Goal: Information Seeking & Learning: Check status

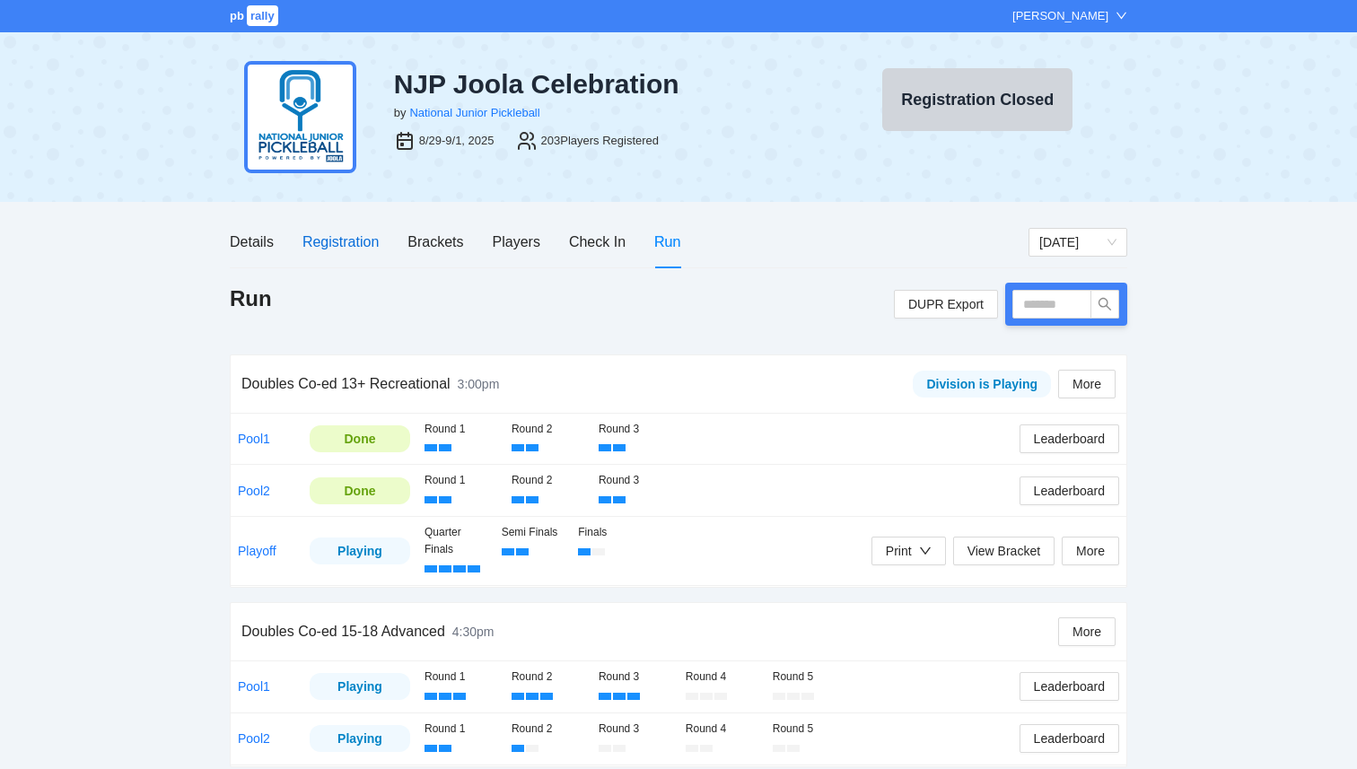
click at [326, 252] on div "Registration" at bounding box center [341, 242] width 76 height 22
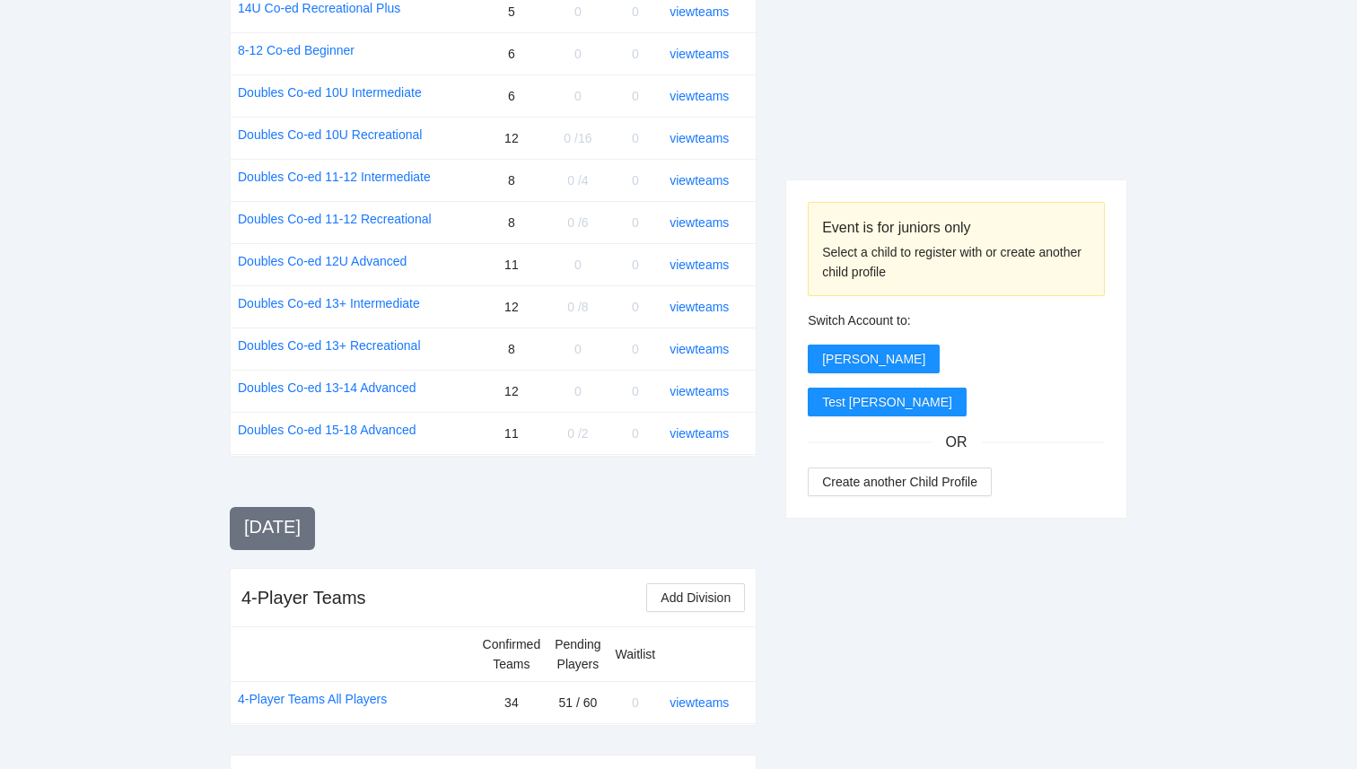
scroll to position [2239, 0]
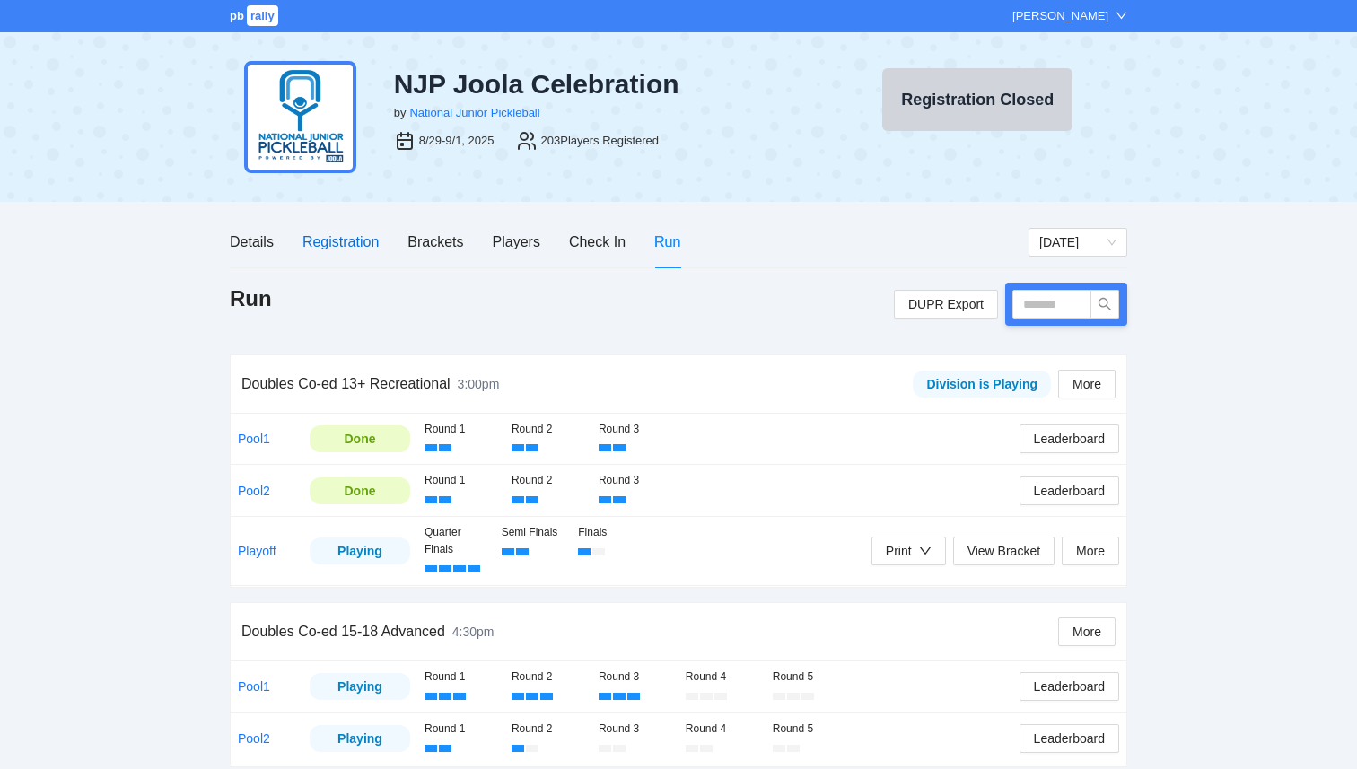
click at [355, 240] on div "Registration" at bounding box center [341, 242] width 76 height 22
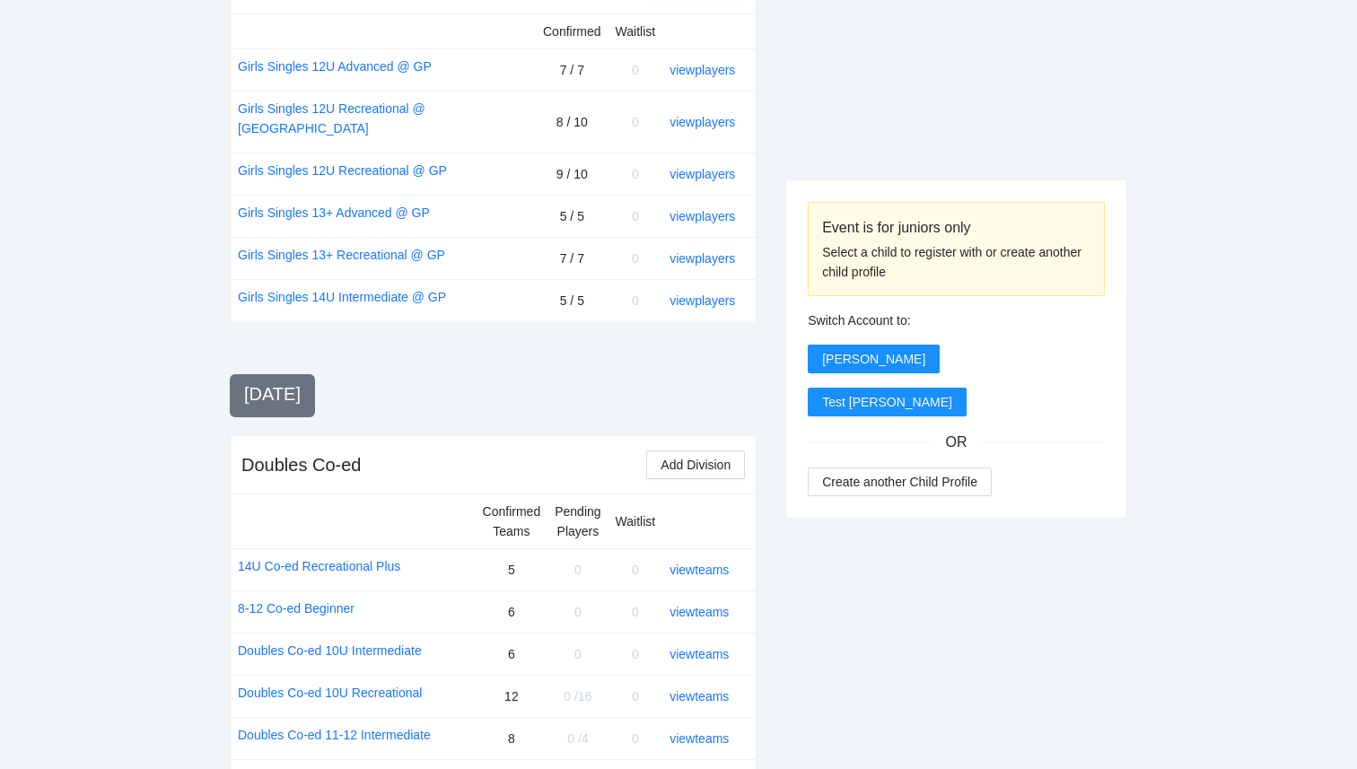
scroll to position [2239, 0]
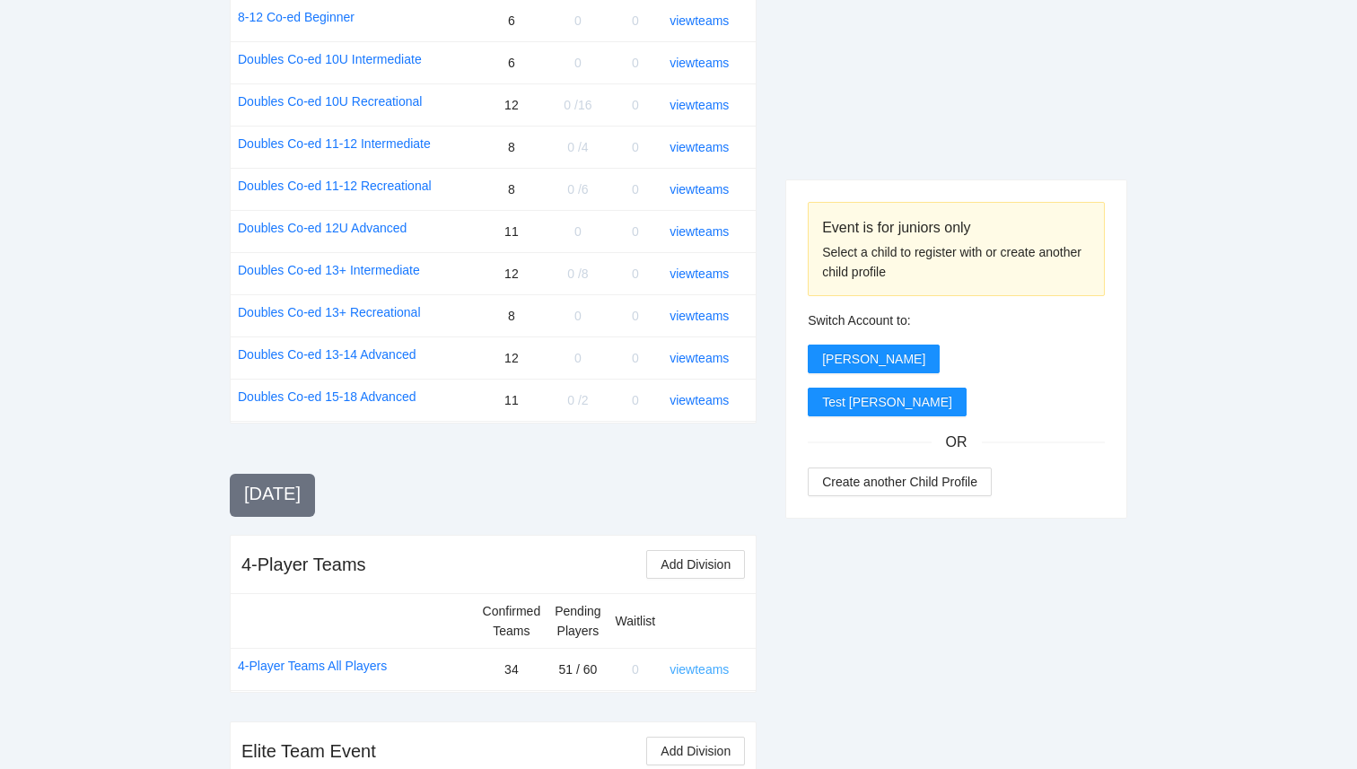
click at [724, 662] on link "view teams" at bounding box center [699, 669] width 59 height 14
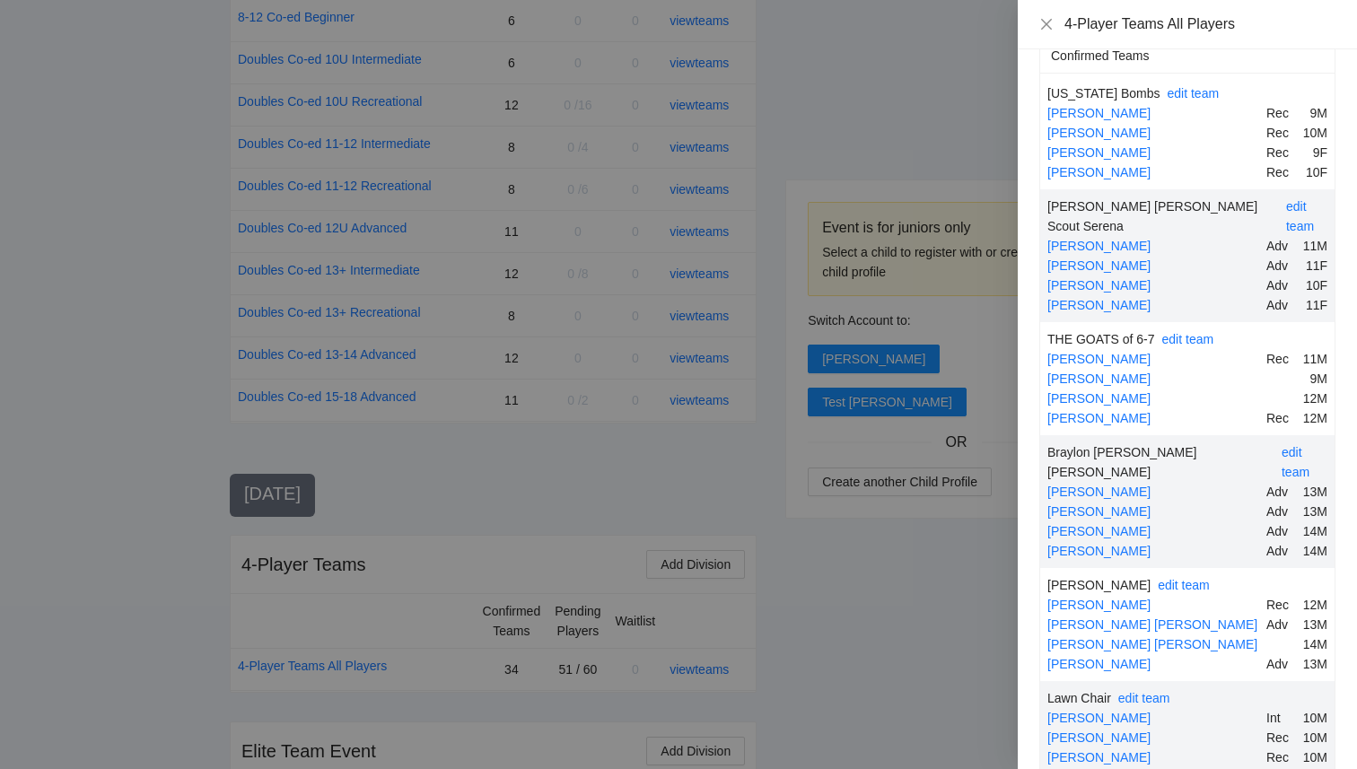
scroll to position [735, 0]
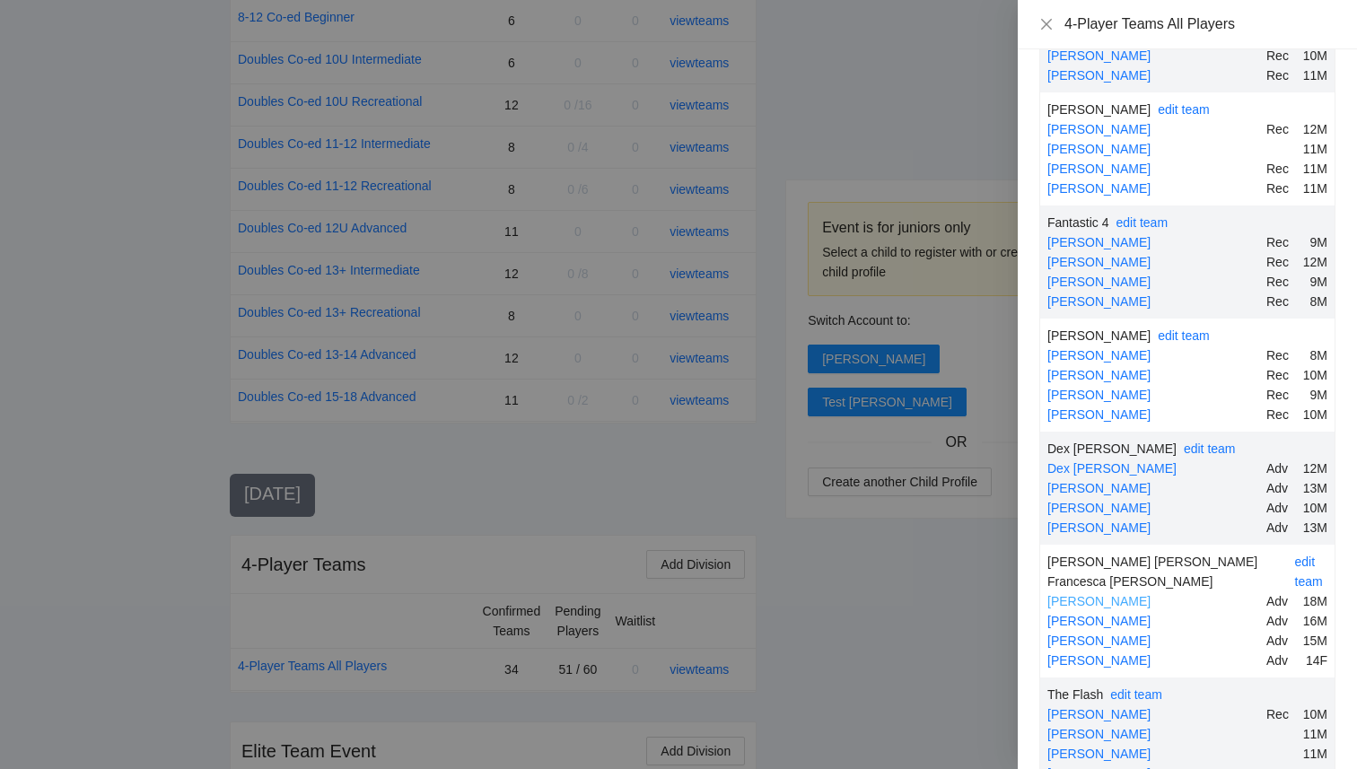
click at [1135, 594] on link "Dominic Randazzo" at bounding box center [1099, 601] width 103 height 14
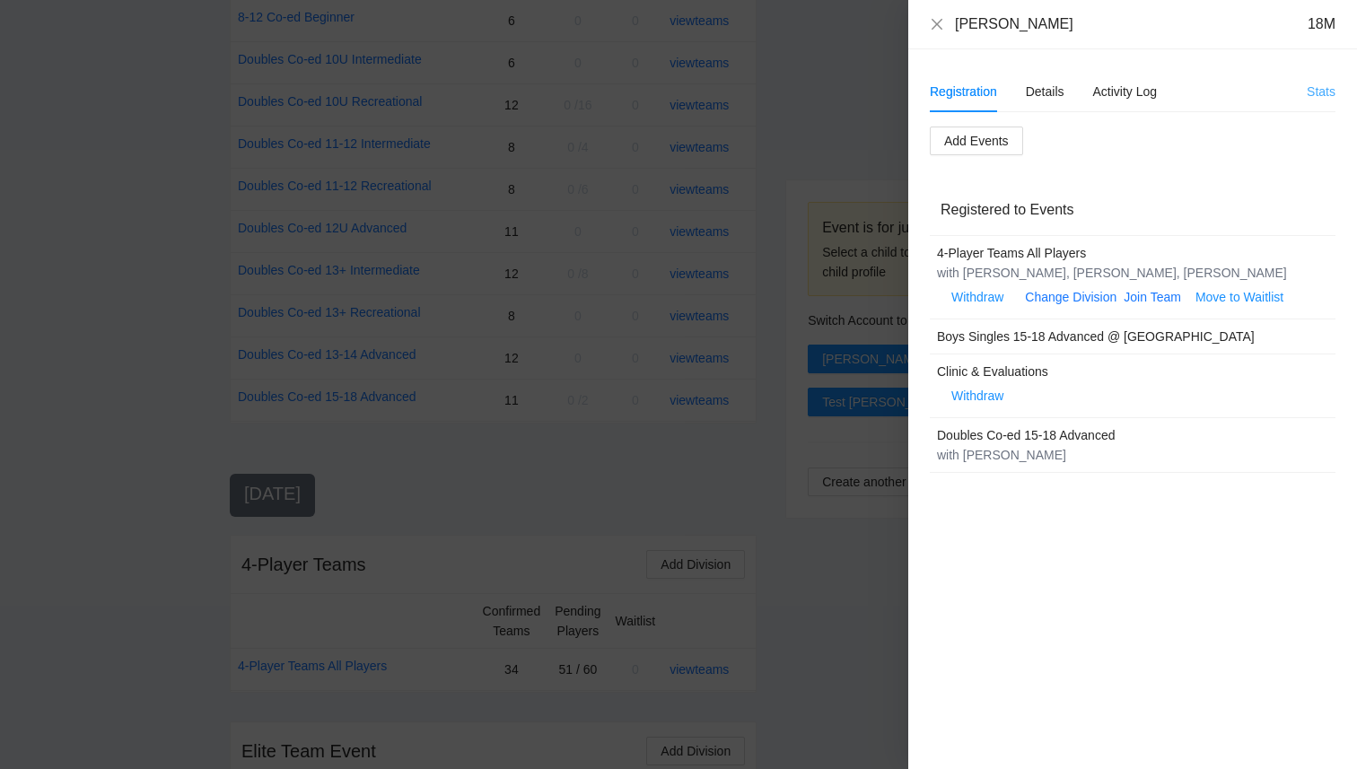
click at [1320, 92] on link "Stats" at bounding box center [1321, 91] width 29 height 14
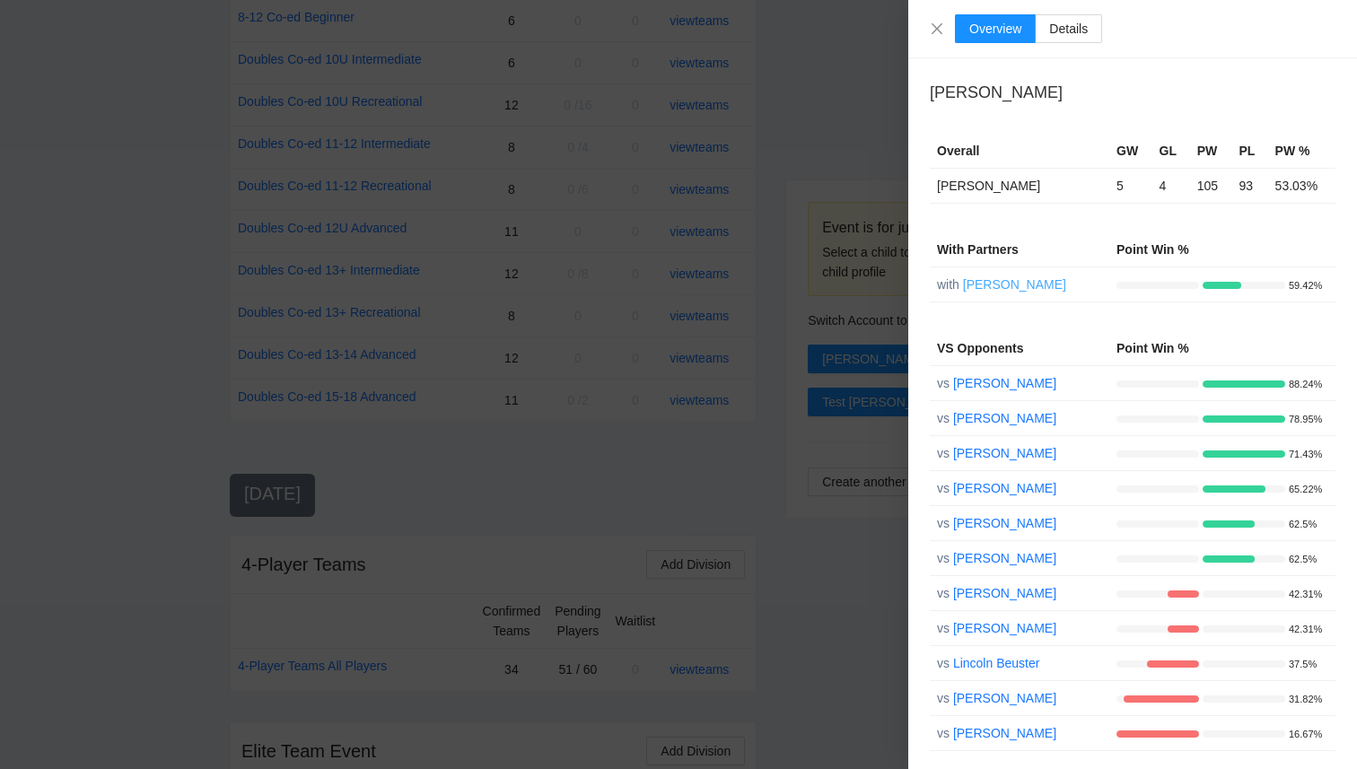
click at [1012, 283] on link "Francesca Randazzo" at bounding box center [1014, 284] width 103 height 14
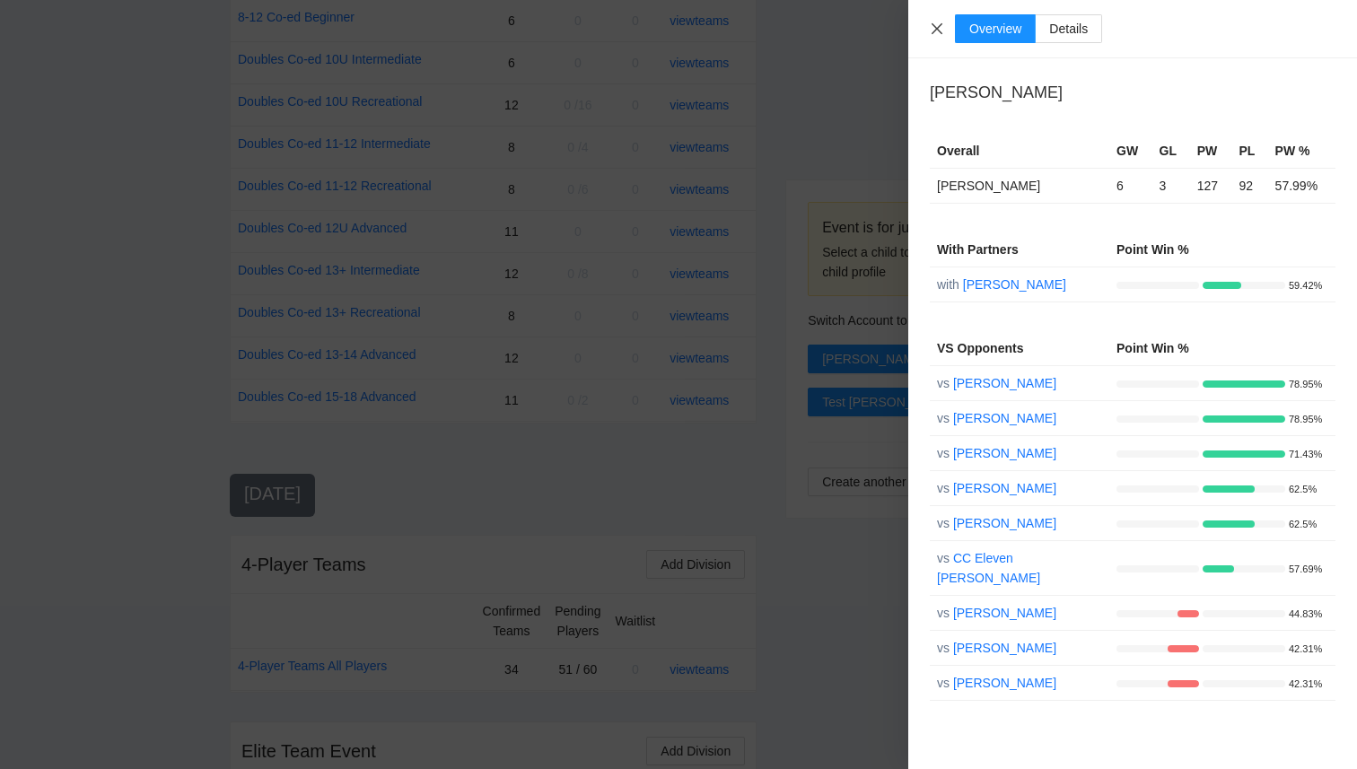
click at [936, 28] on icon "close" at bounding box center [937, 27] width 11 height 11
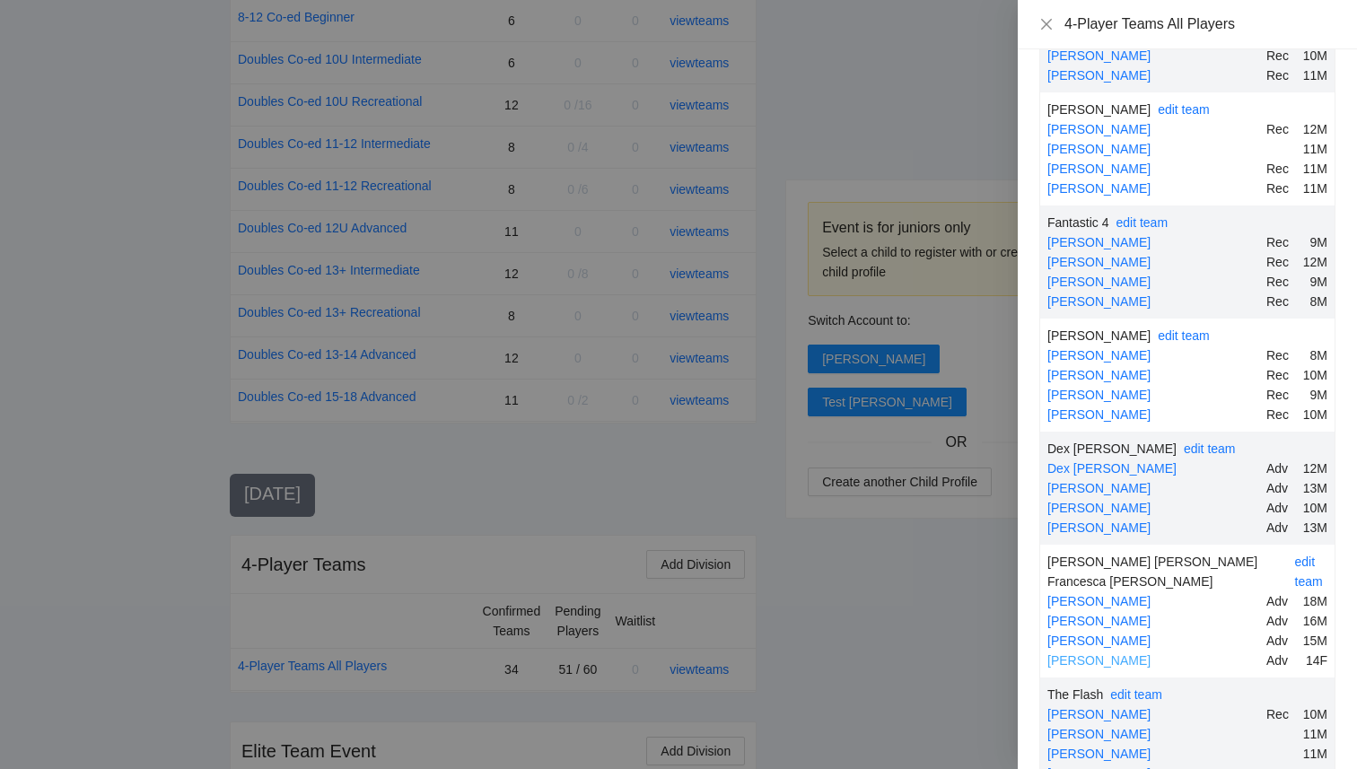
click at [1136, 653] on link "Francesca Randazzo" at bounding box center [1099, 660] width 103 height 14
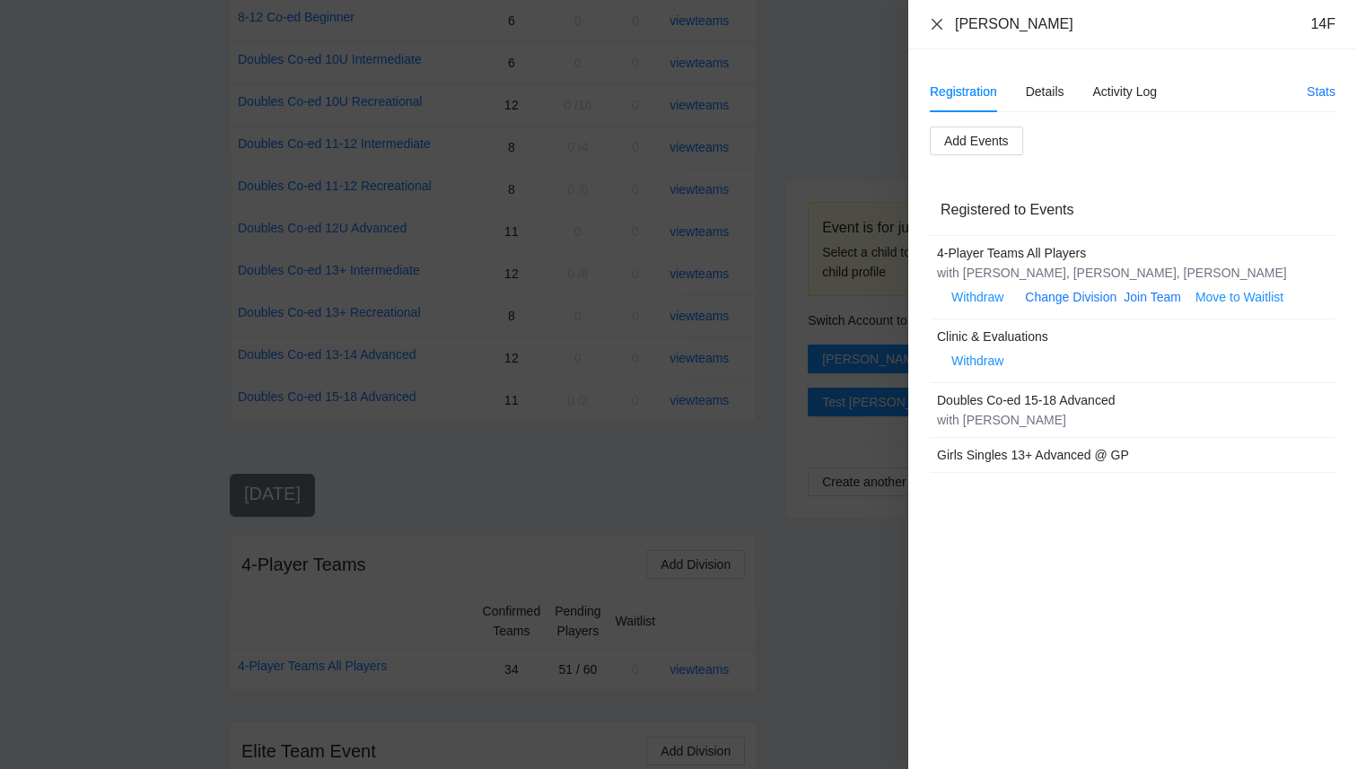
click at [936, 18] on icon "close" at bounding box center [937, 24] width 14 height 14
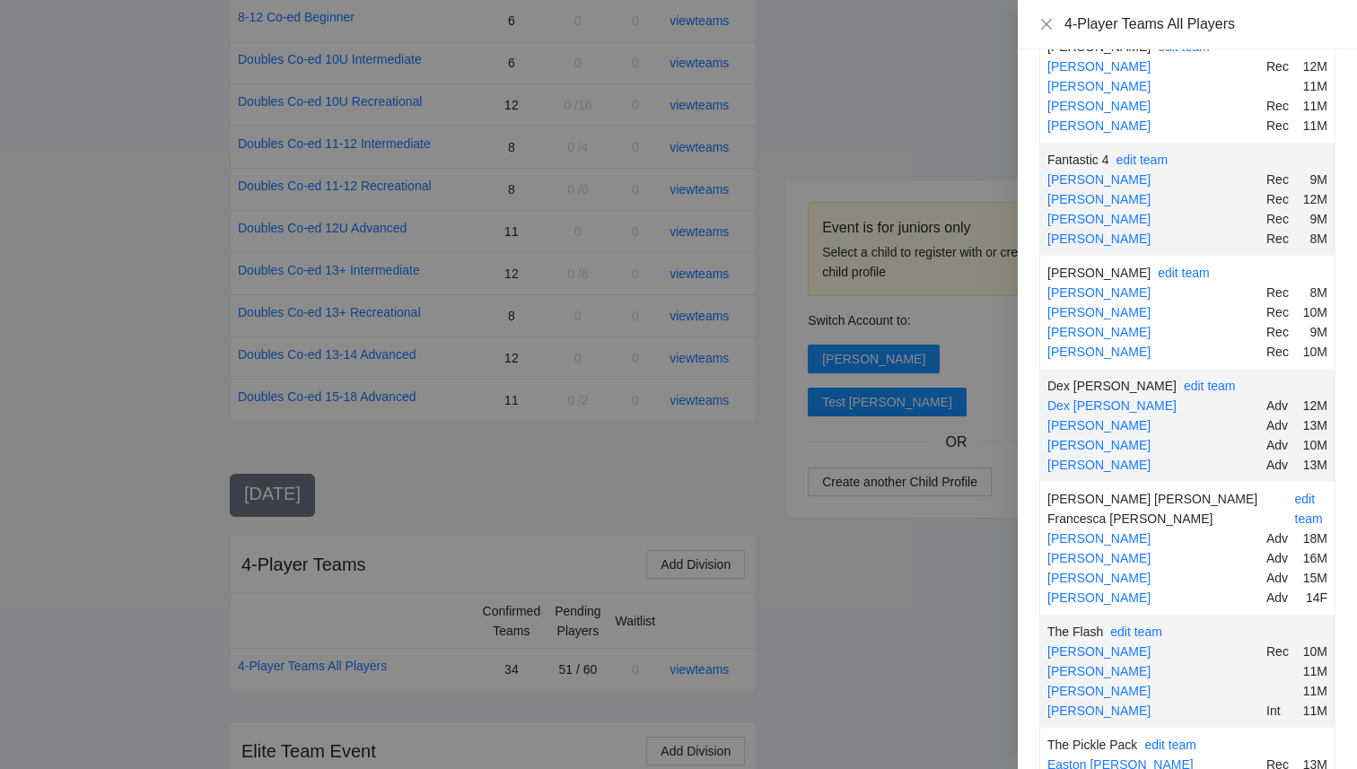
scroll to position [799, 0]
click at [958, 589] on div at bounding box center [678, 384] width 1357 height 769
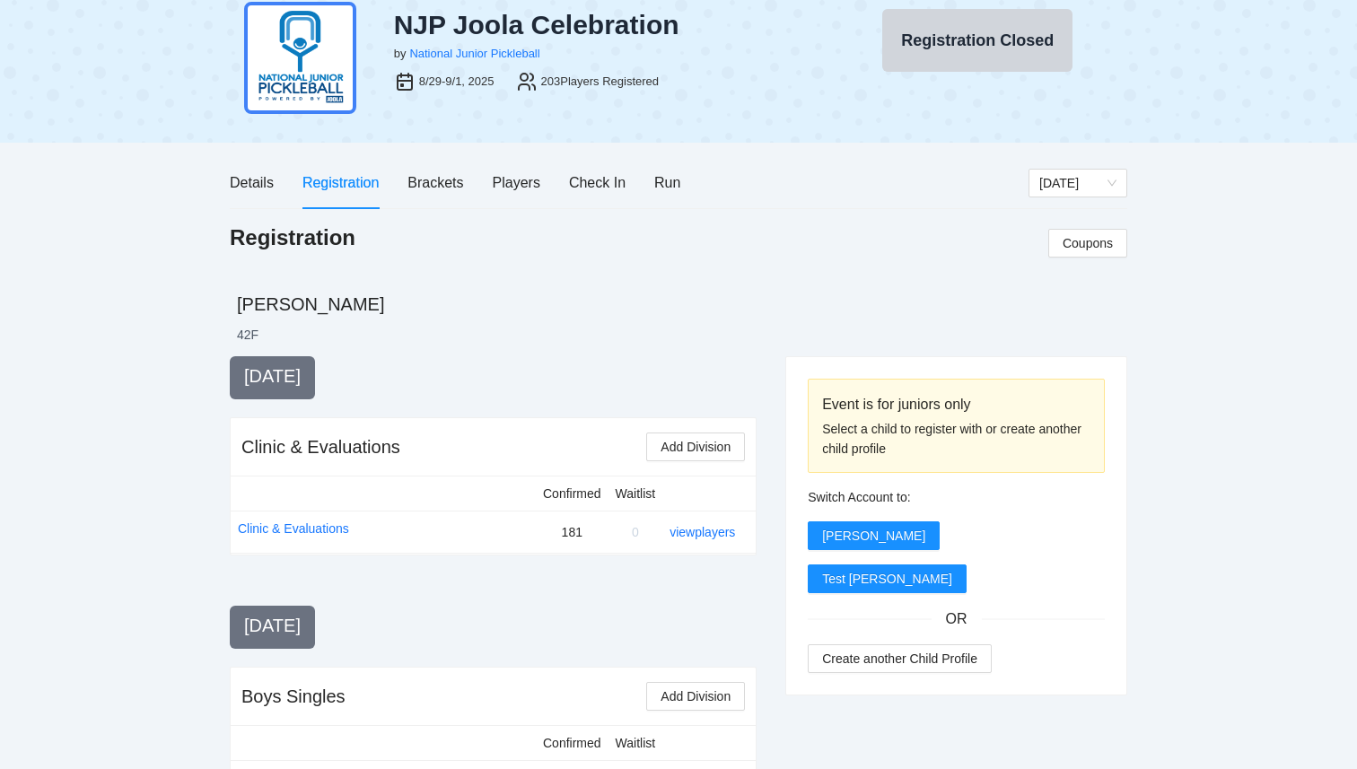
scroll to position [0, 0]
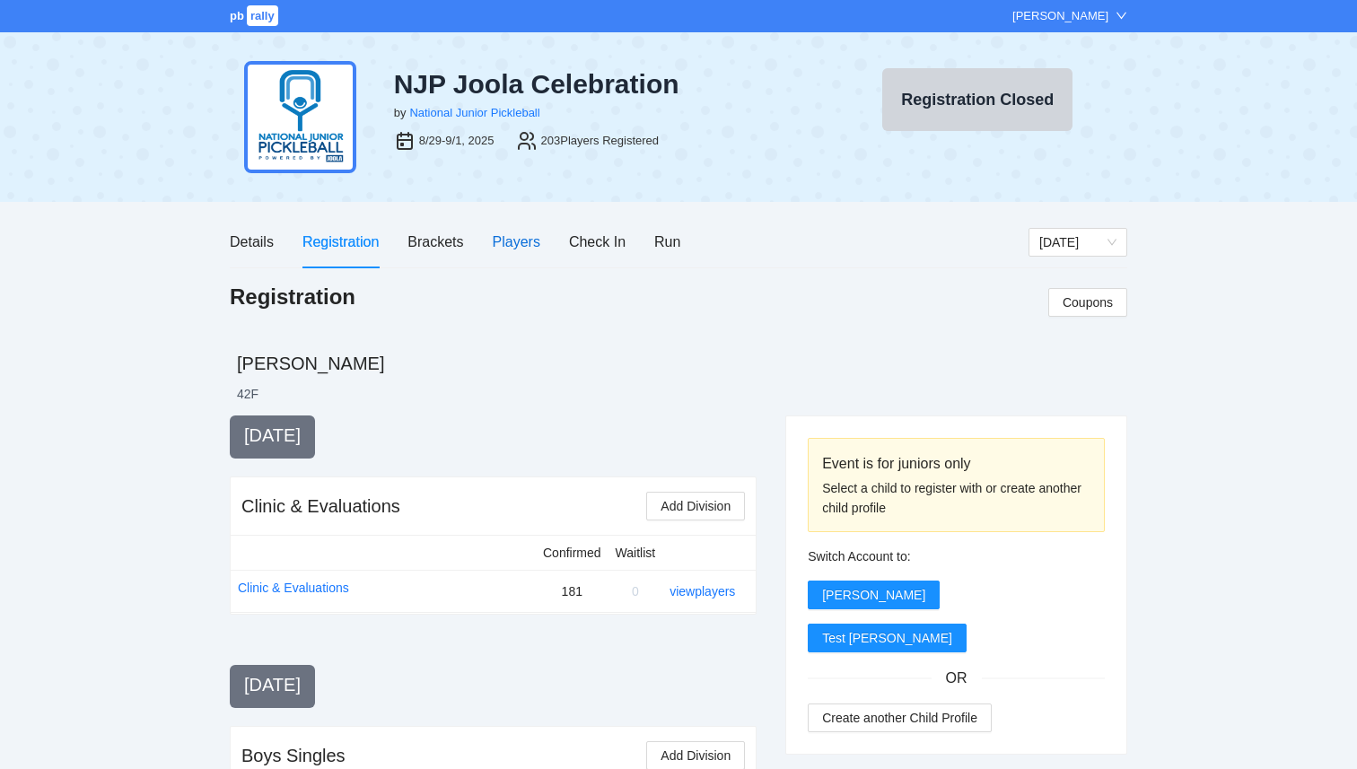
click at [522, 241] on div "Players" at bounding box center [517, 242] width 48 height 22
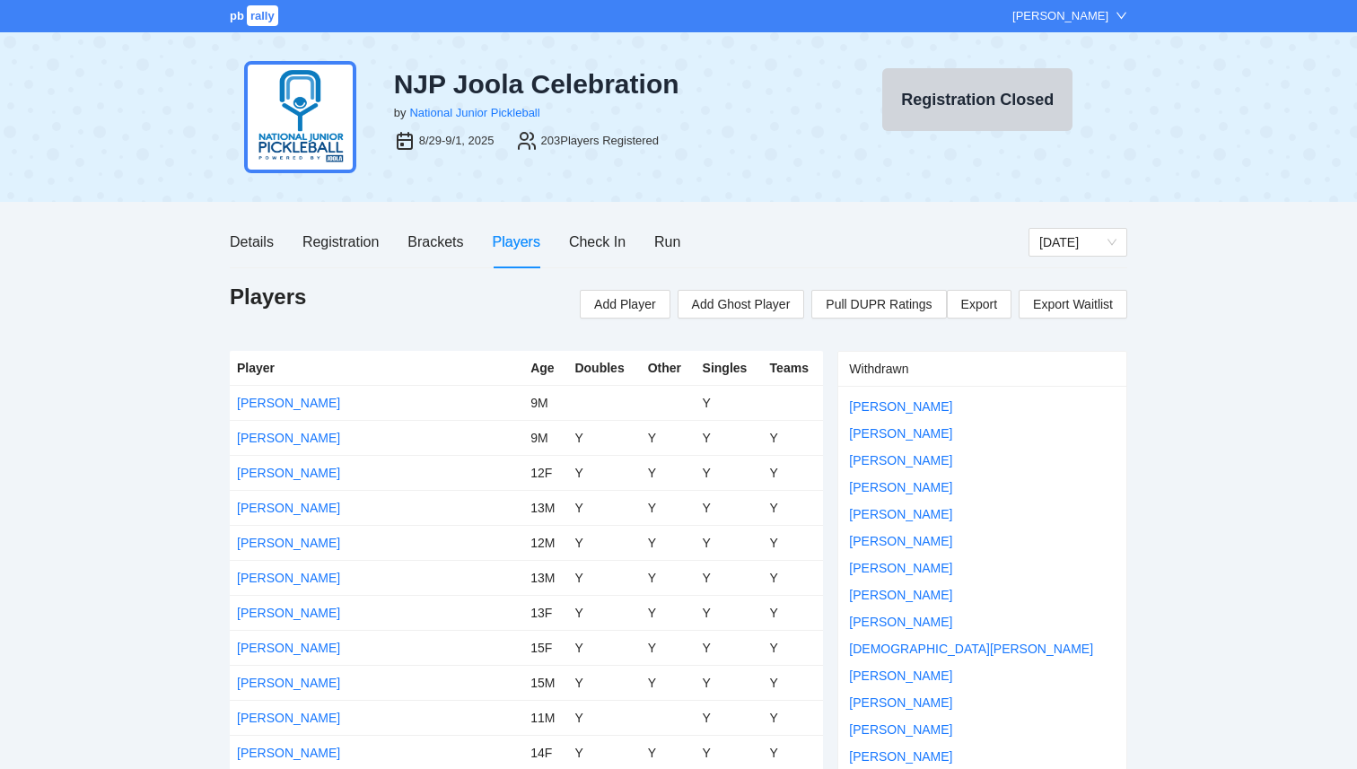
click at [686, 230] on div "Details Registration Brackets Players Check In Run" at bounding box center [629, 241] width 799 height 51
click at [664, 241] on div "Run" at bounding box center [667, 242] width 26 height 22
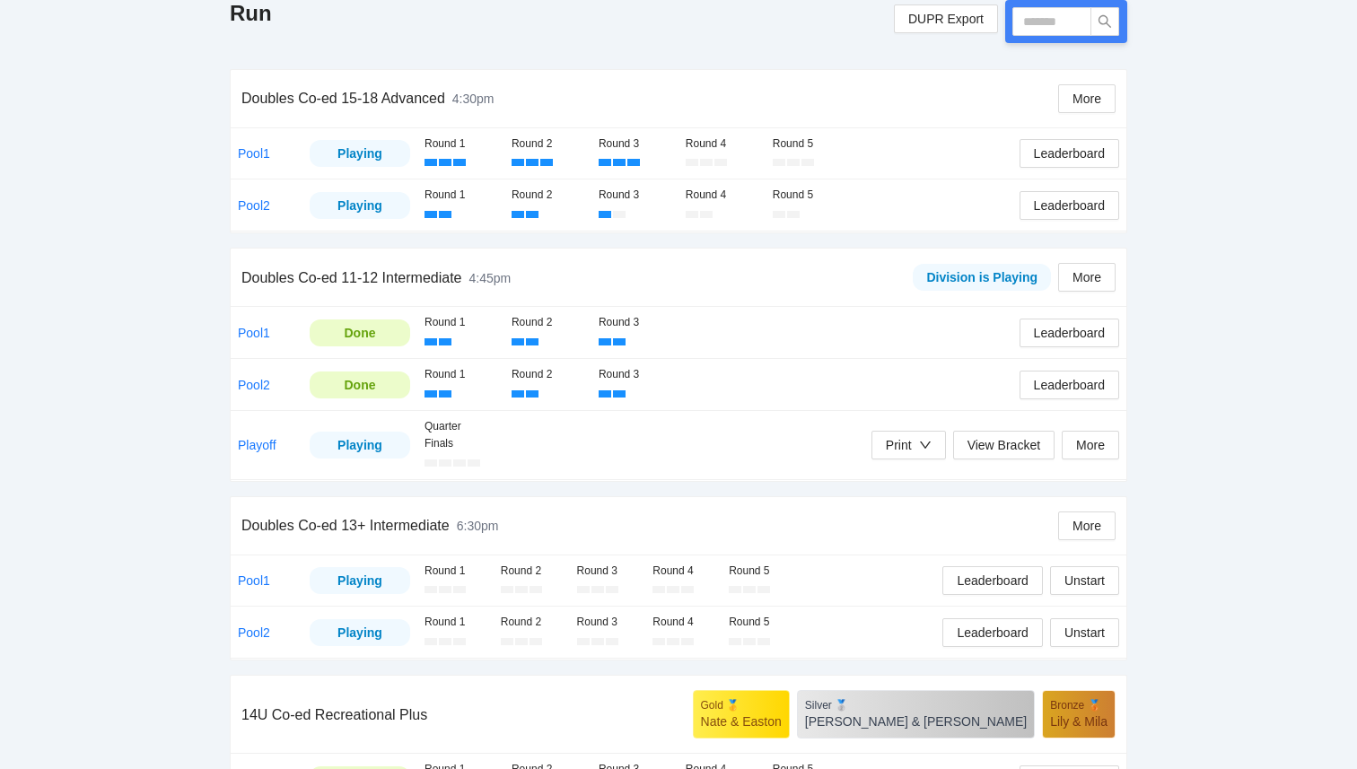
scroll to position [158, 0]
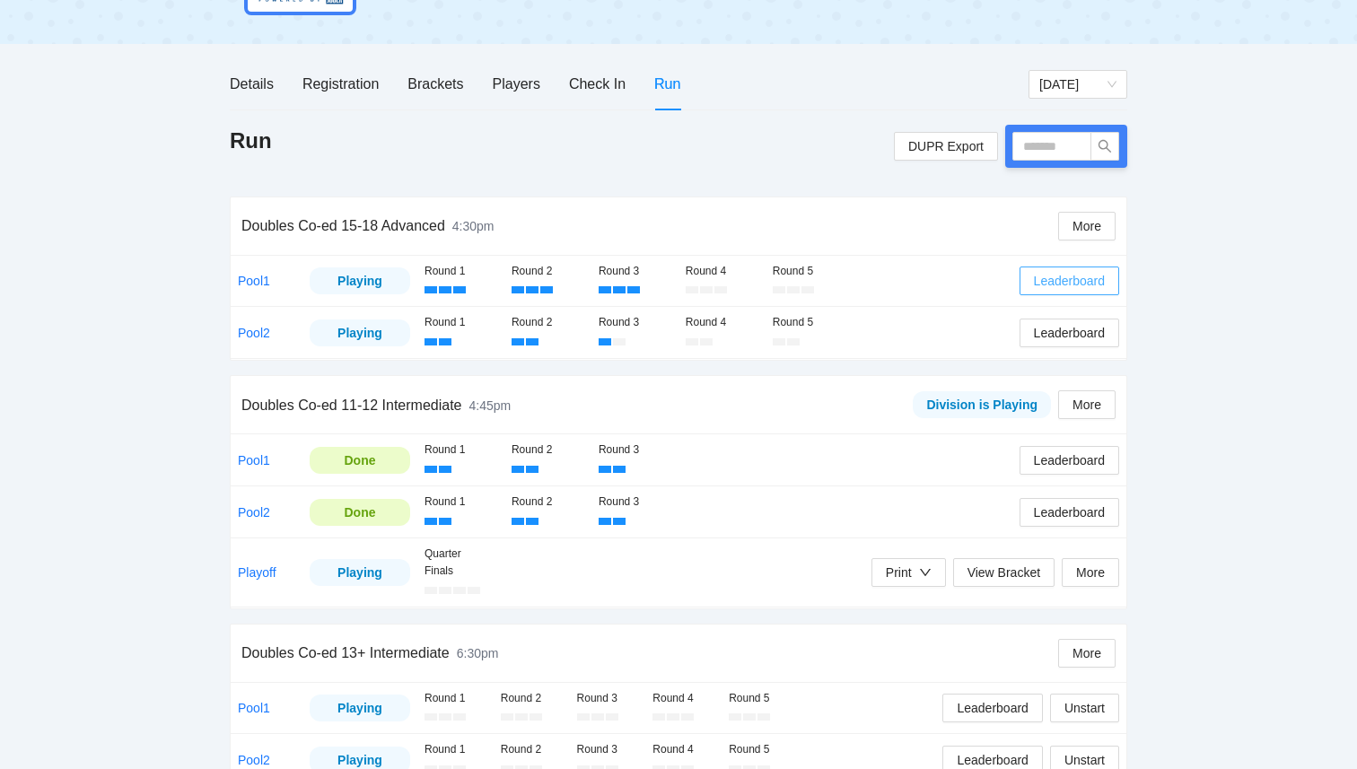
click at [1080, 284] on span "Leaderboard" at bounding box center [1069, 281] width 71 height 20
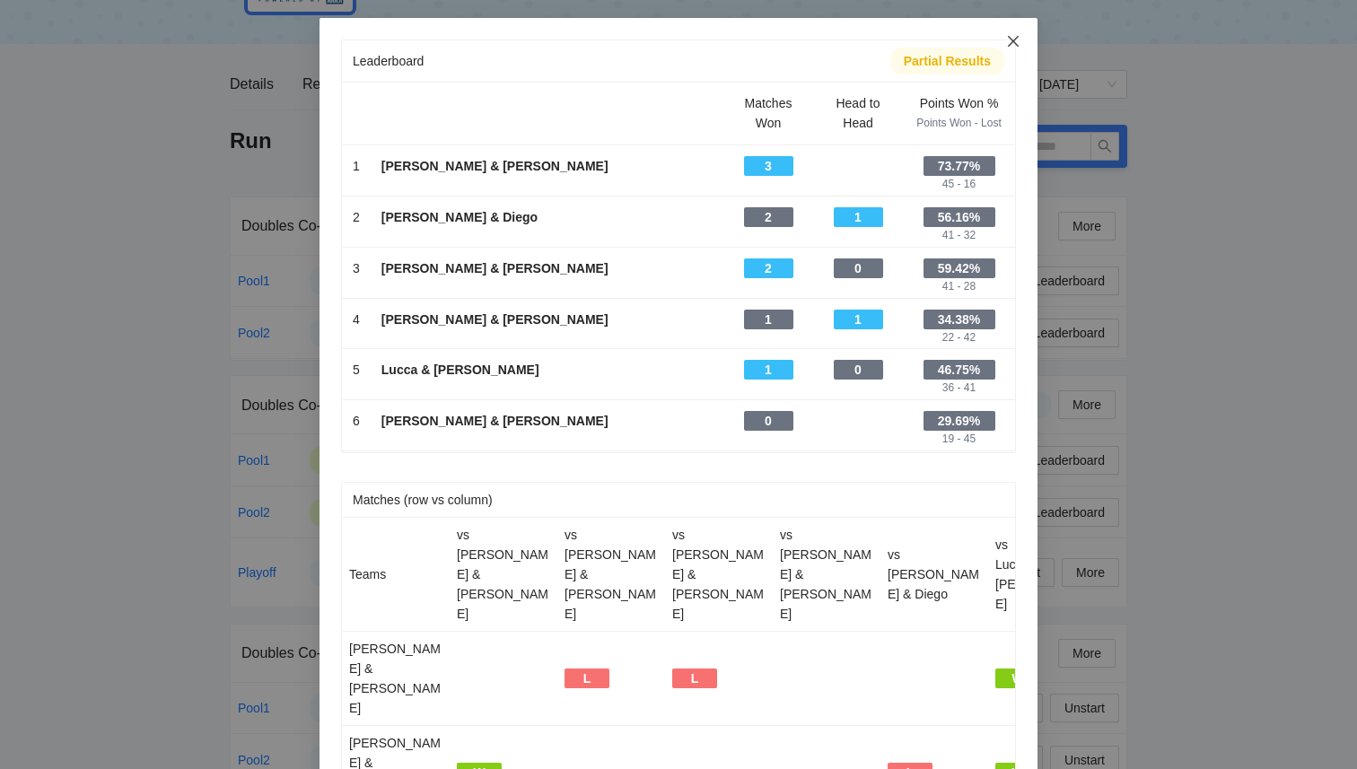
click at [1008, 49] on span "Close" at bounding box center [1013, 42] width 48 height 48
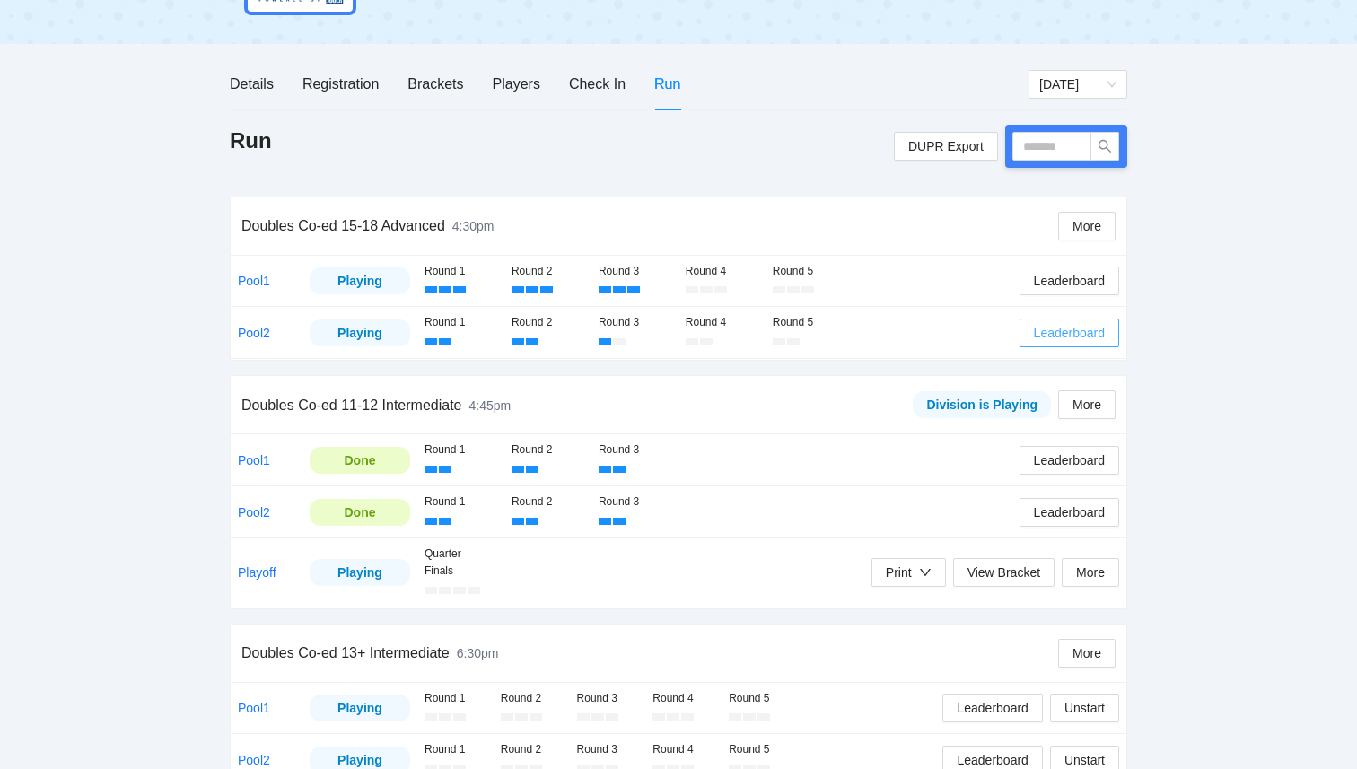
click at [1054, 331] on span "Leaderboard" at bounding box center [1069, 333] width 71 height 20
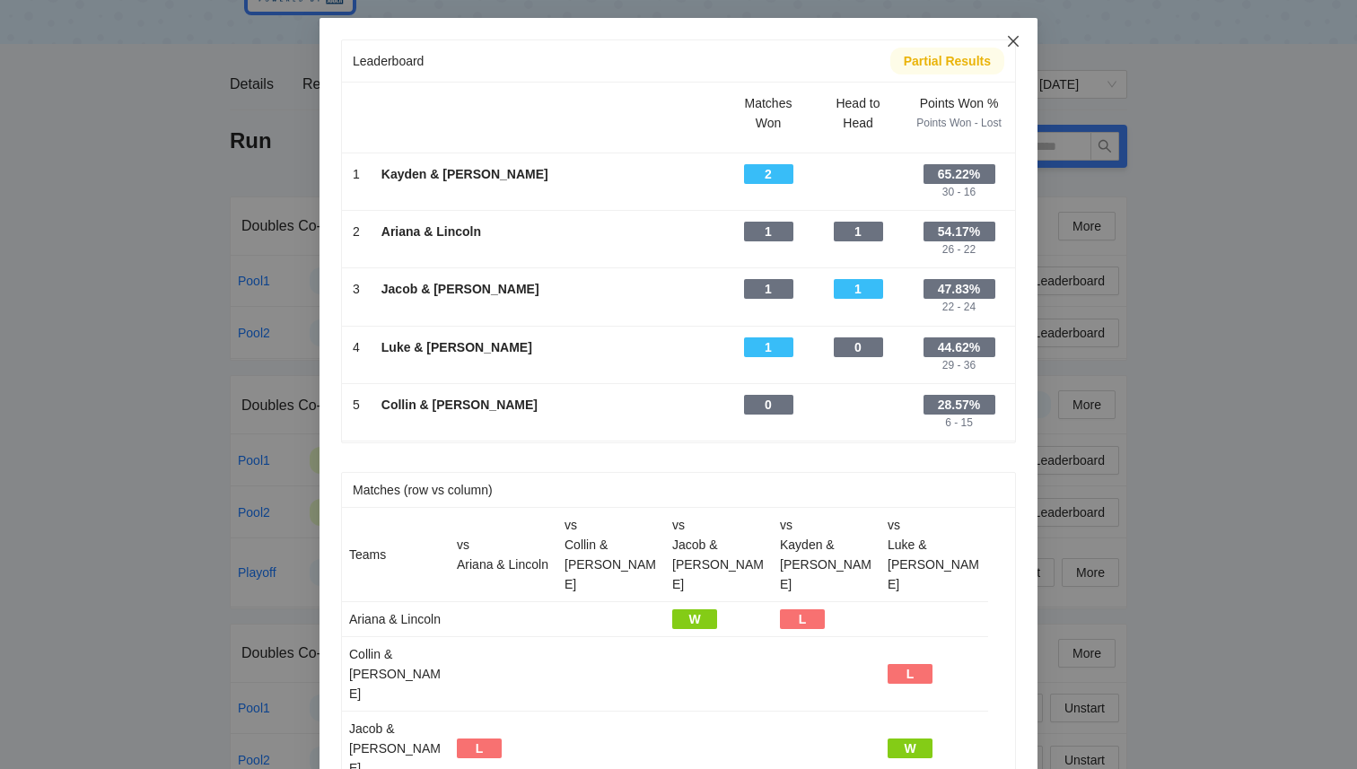
click at [1020, 44] on icon "close" at bounding box center [1013, 41] width 14 height 14
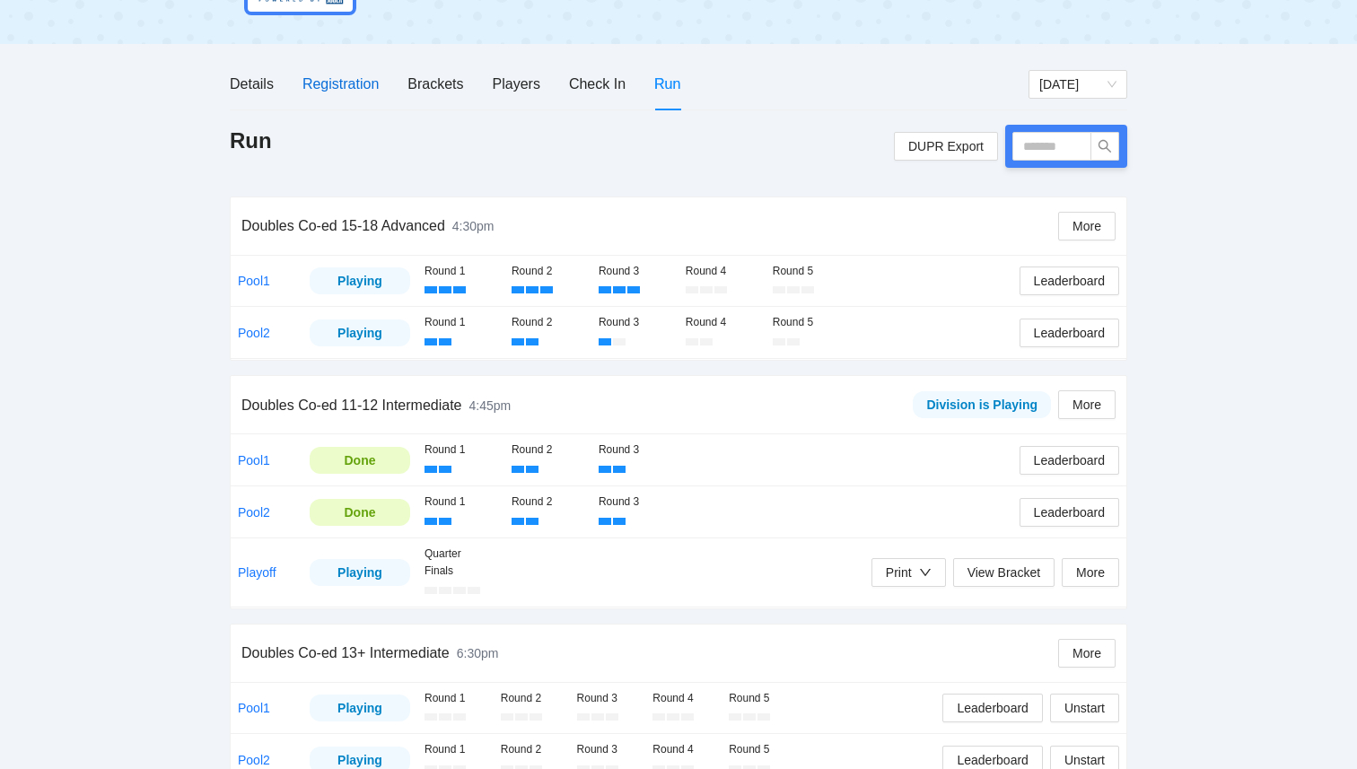
click at [341, 85] on div "Registration" at bounding box center [341, 84] width 76 height 22
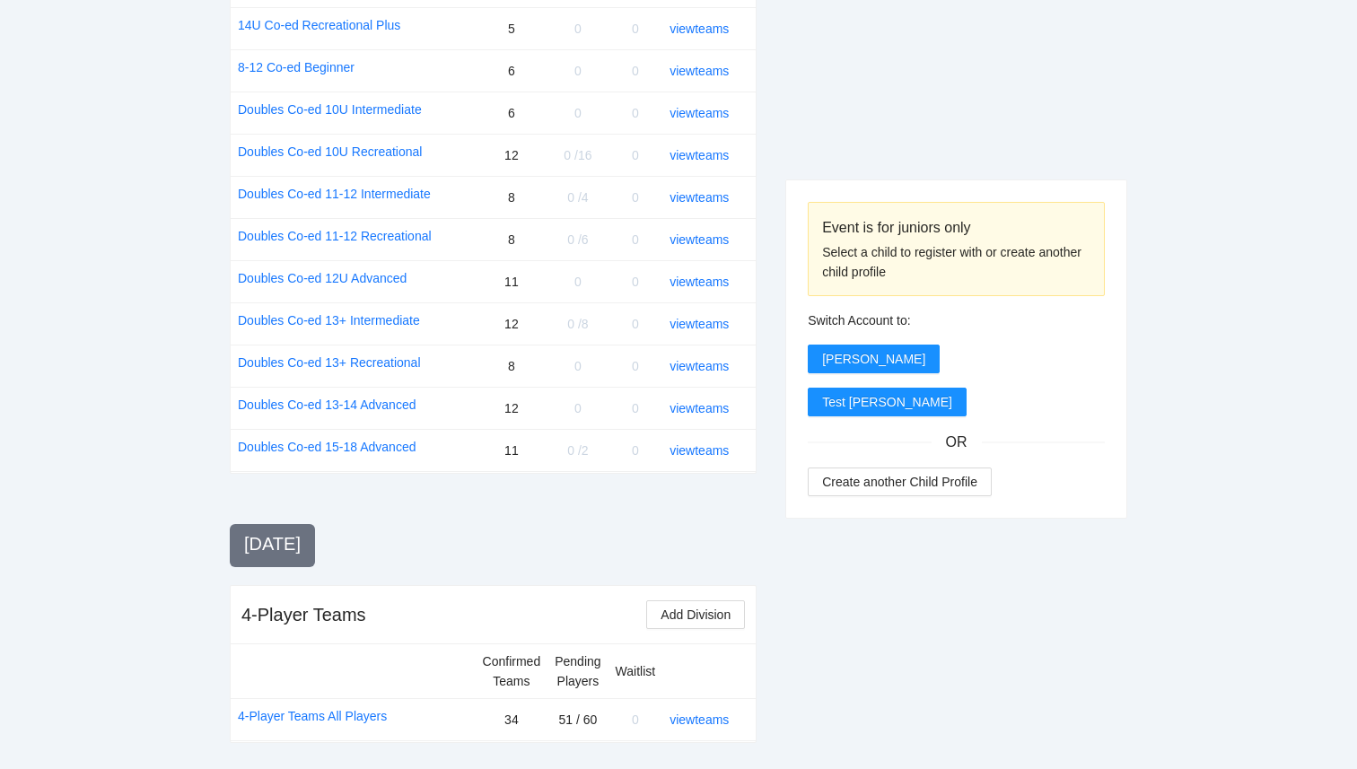
scroll to position [2239, 0]
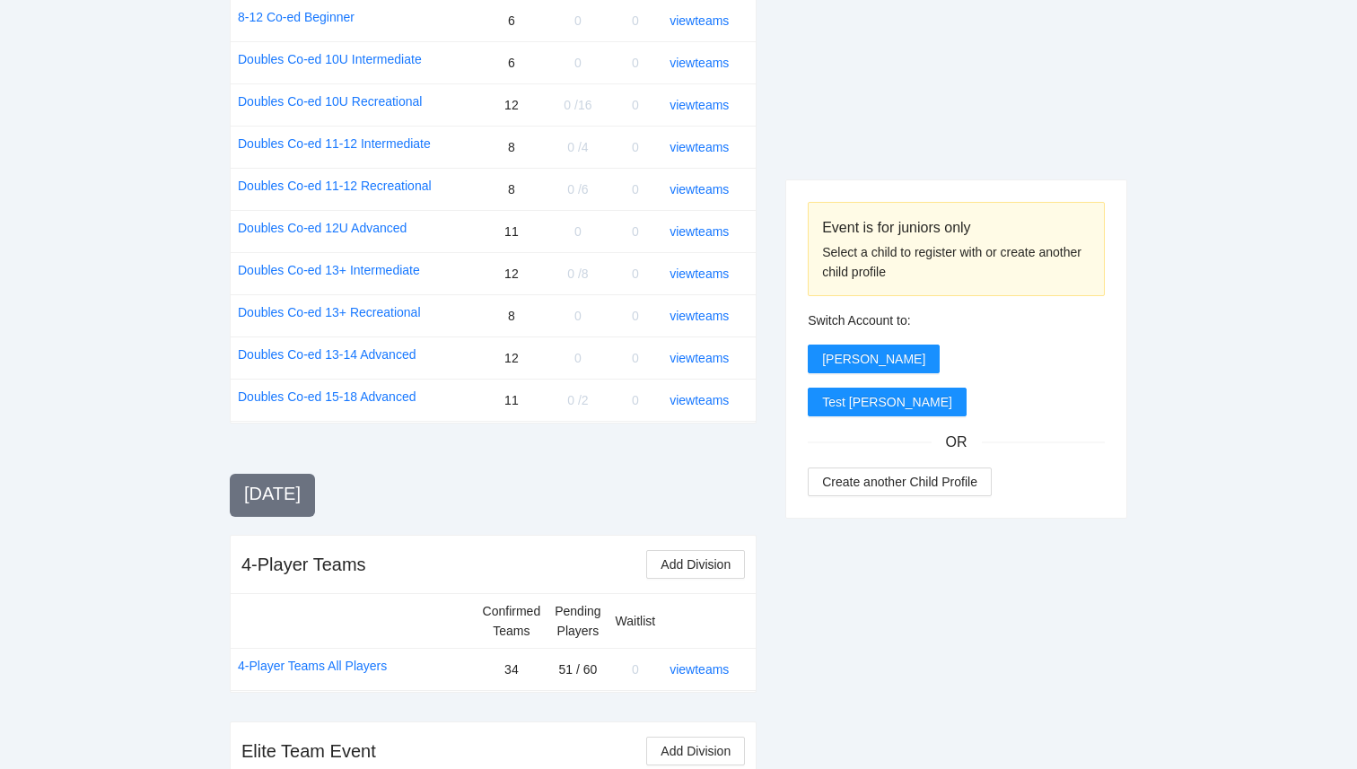
click at [689, 648] on td "view teams" at bounding box center [708, 669] width 93 height 42
click at [694, 662] on link "view teams" at bounding box center [699, 669] width 59 height 14
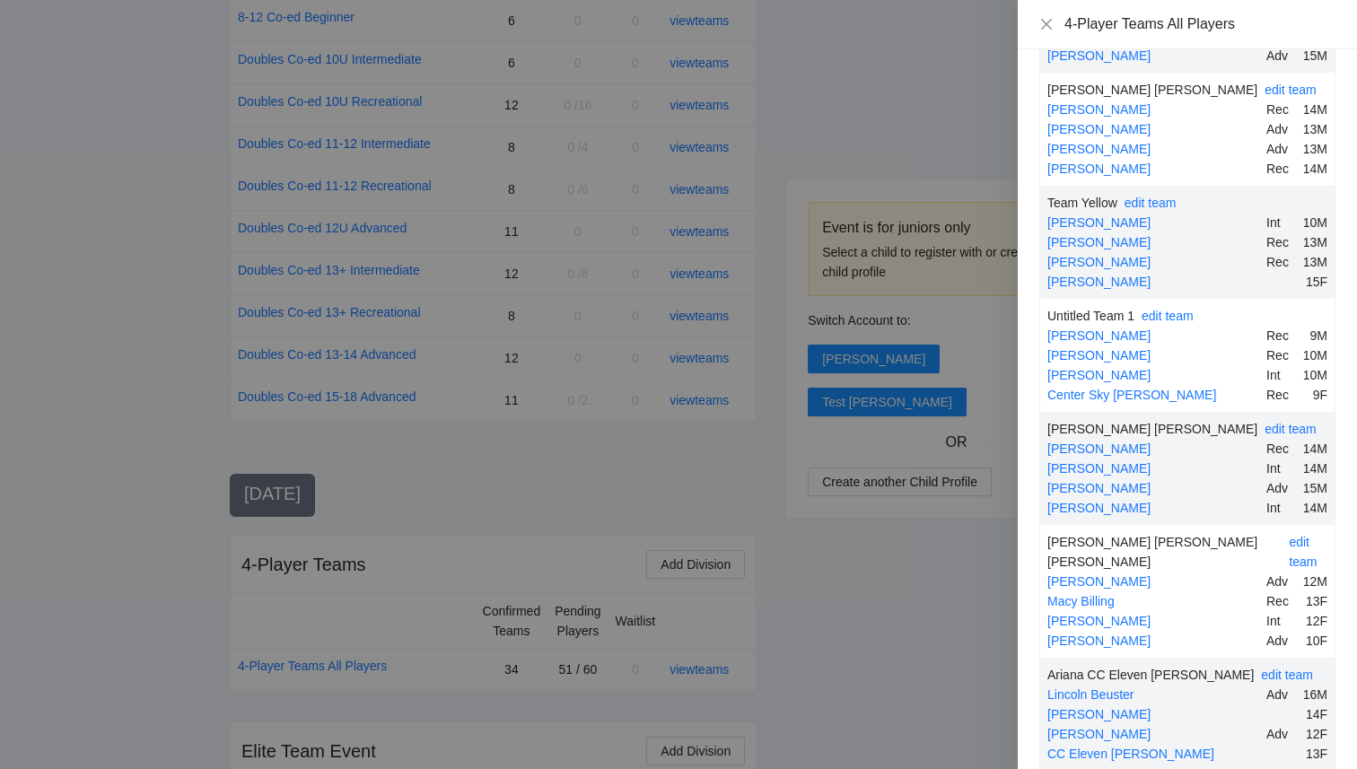
scroll to position [5530, 0]
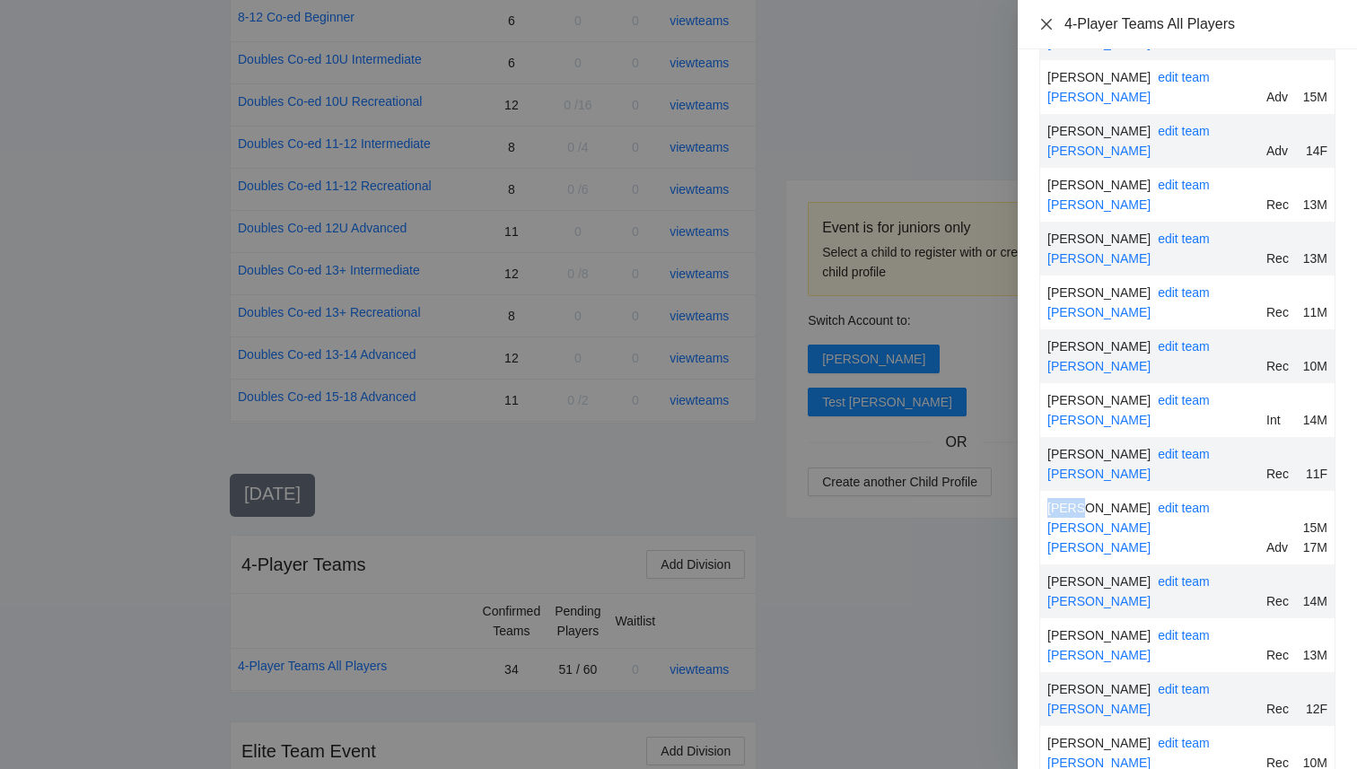
click at [1045, 27] on icon "close" at bounding box center [1046, 24] width 14 height 14
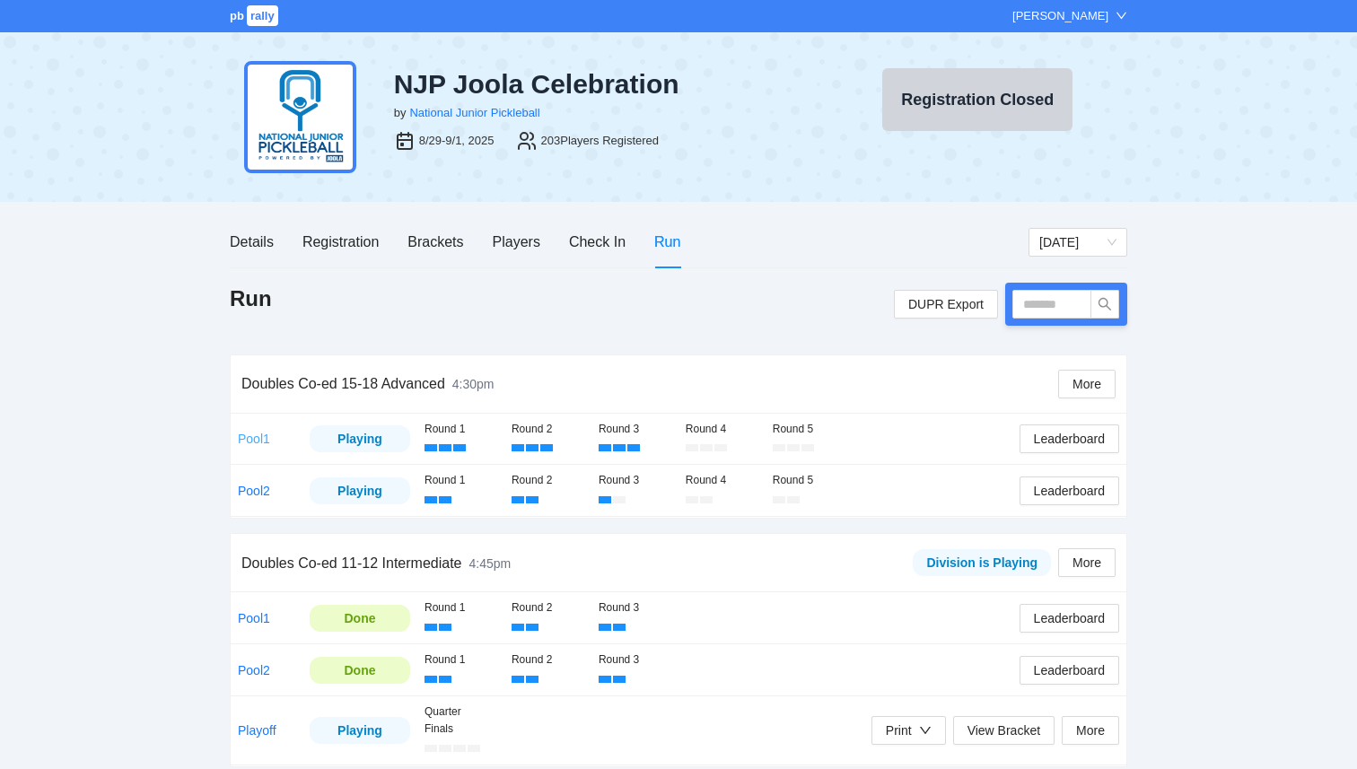
click at [250, 442] on link "Pool1" at bounding box center [254, 439] width 32 height 14
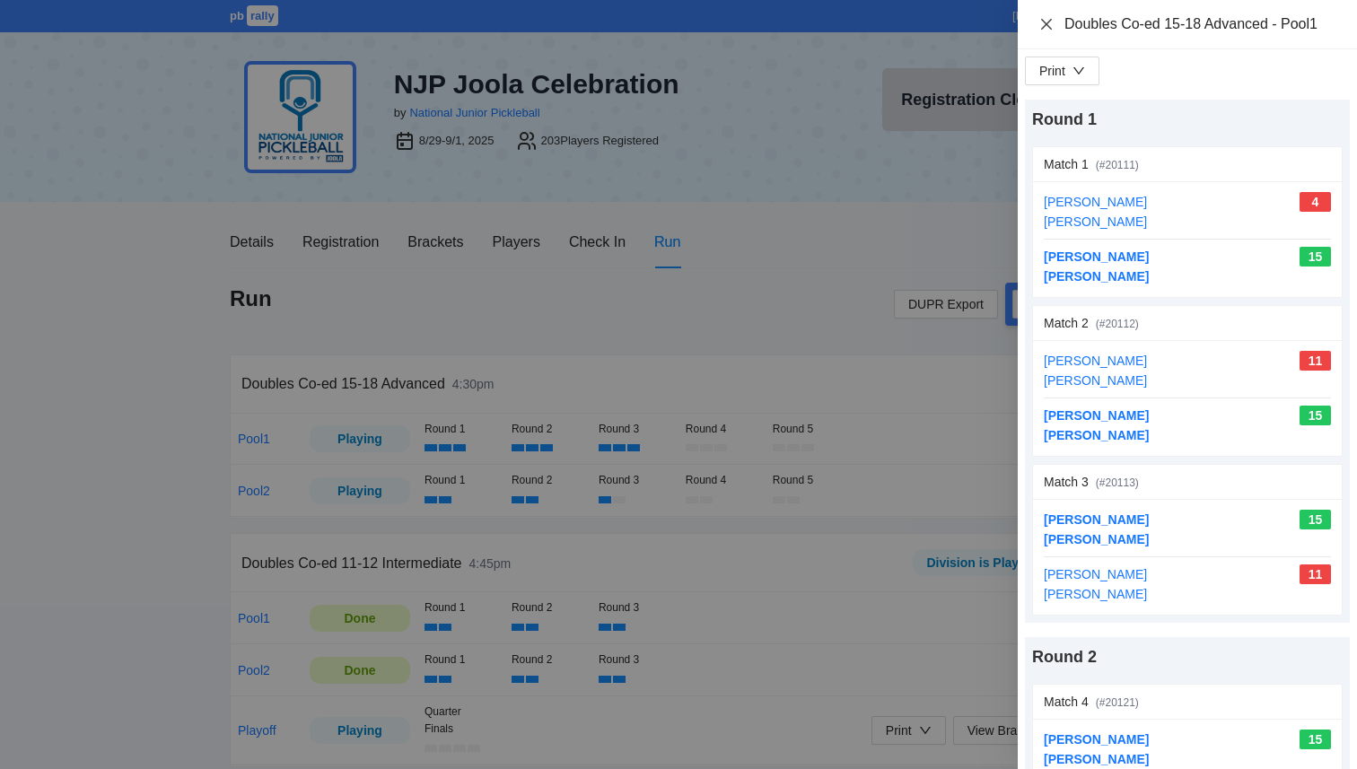
click at [1048, 21] on icon "close" at bounding box center [1046, 23] width 11 height 11
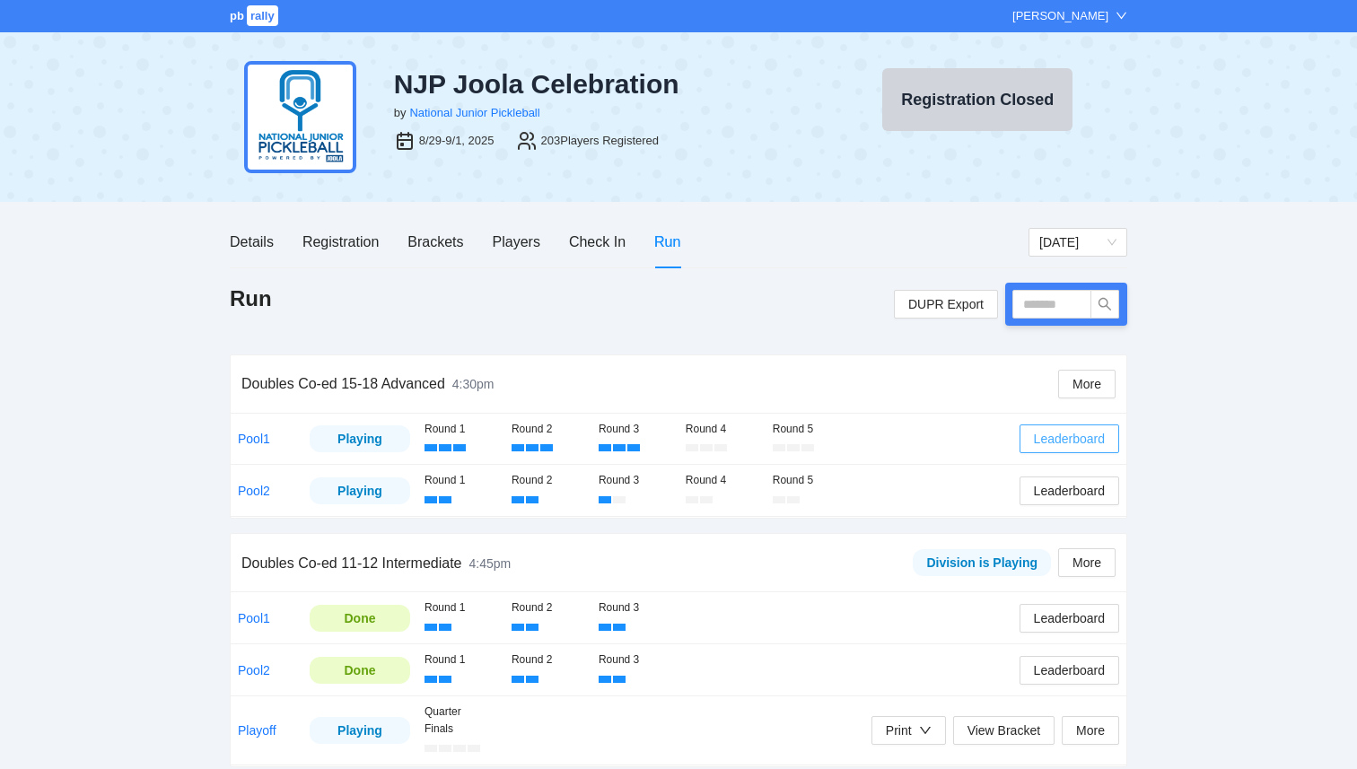
click at [1048, 436] on span "Leaderboard" at bounding box center [1069, 439] width 71 height 20
